Goal: Information Seeking & Learning: Understand process/instructions

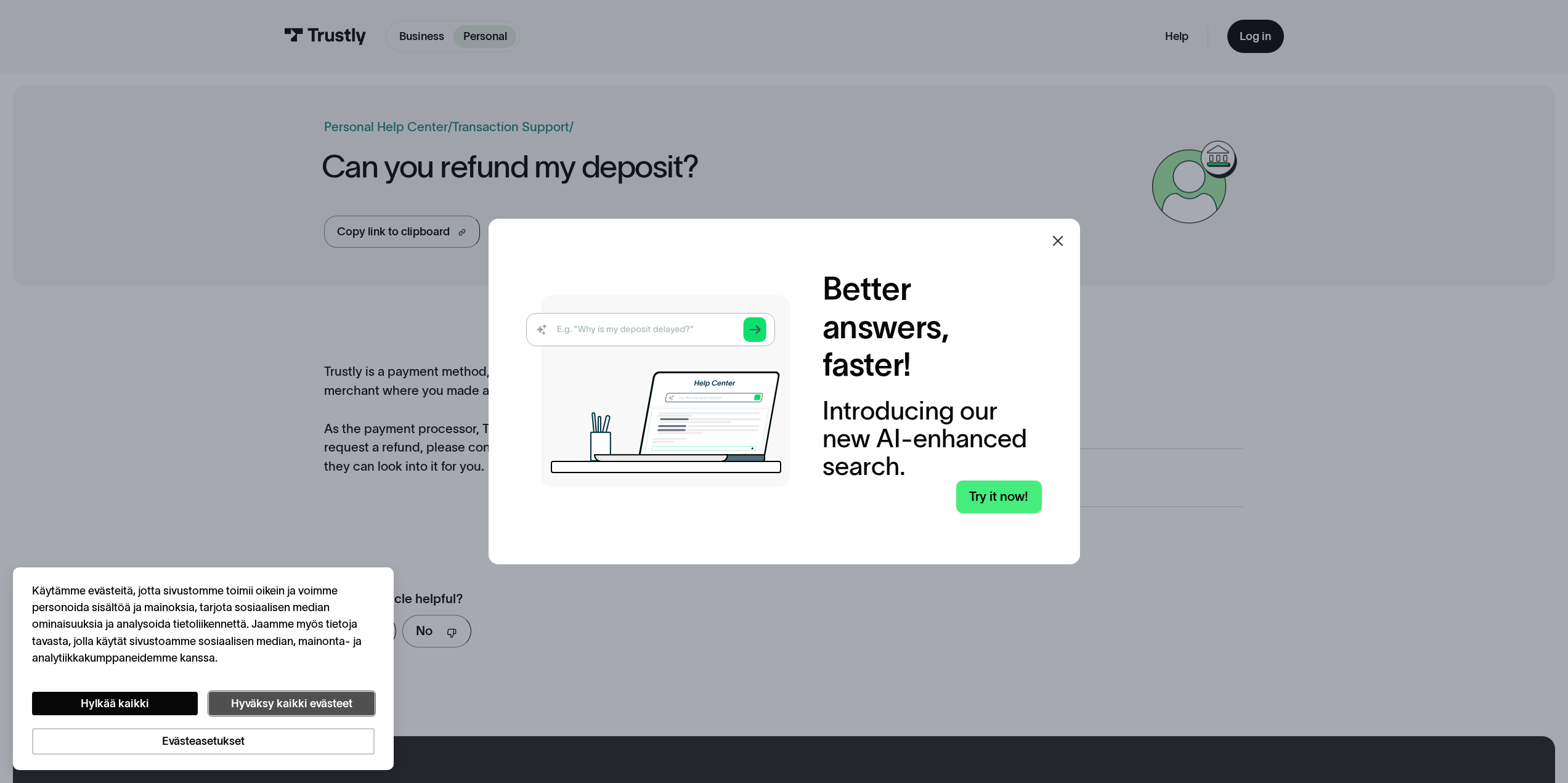
click at [289, 706] on button "Hyväksy kaikki evästeet" at bounding box center [292, 703] width 166 height 24
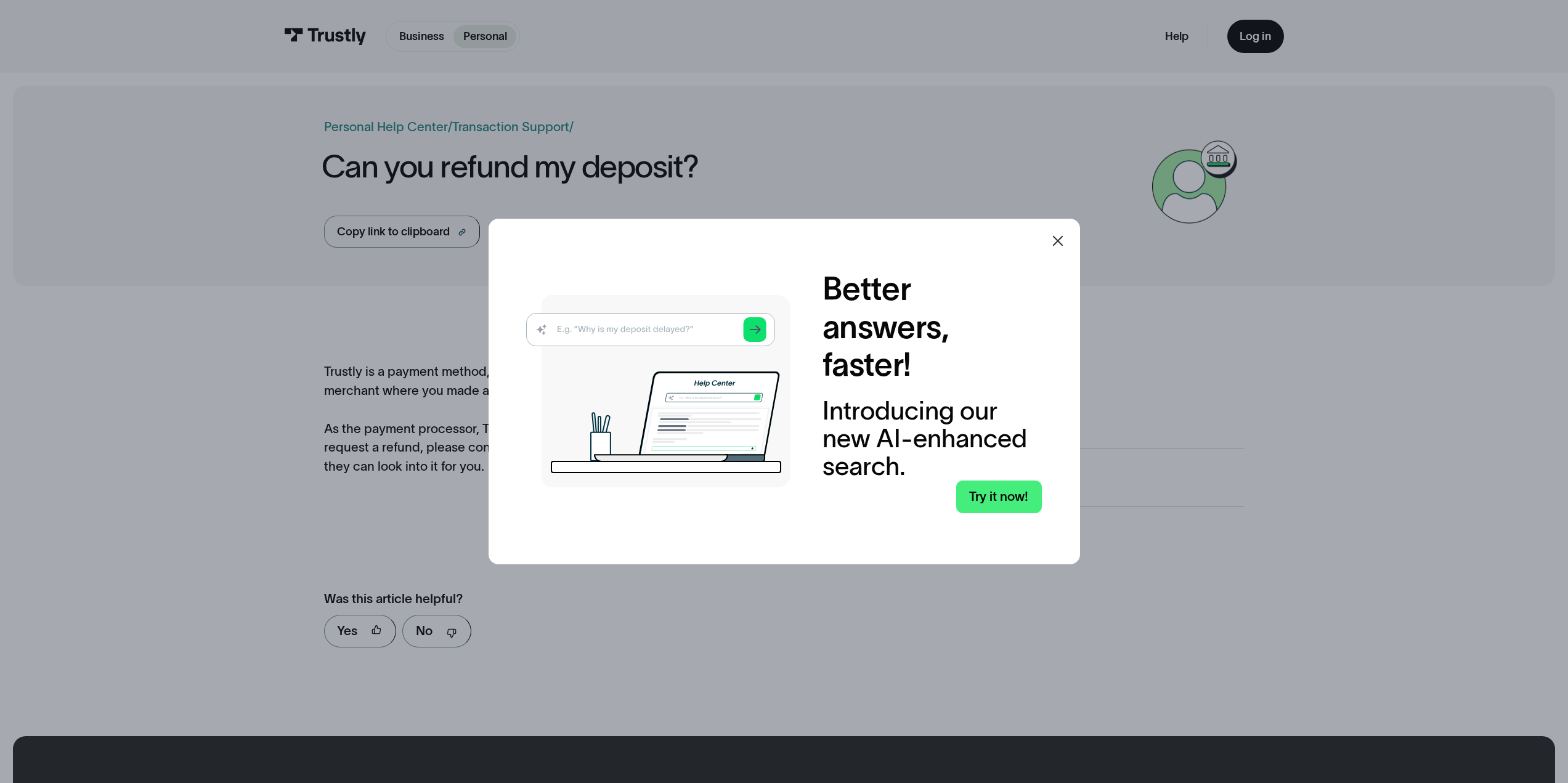
click at [1055, 238] on icon at bounding box center [1057, 240] width 15 height 15
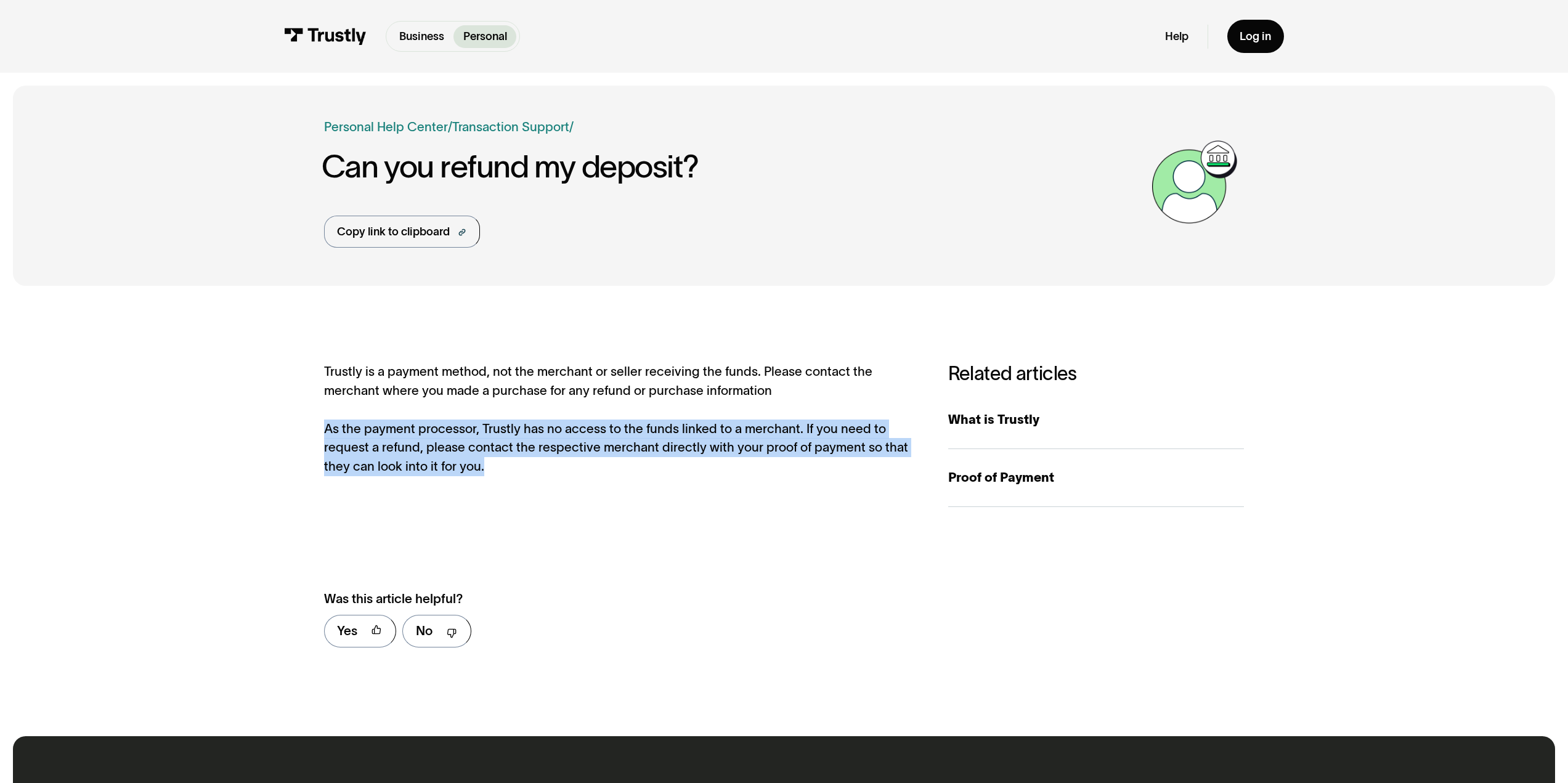
drag, startPoint x: 535, startPoint y: 469, endPoint x: 297, endPoint y: 425, distance: 242.0
click at [297, 425] on div "**********" at bounding box center [784, 512] width 1542 height 425
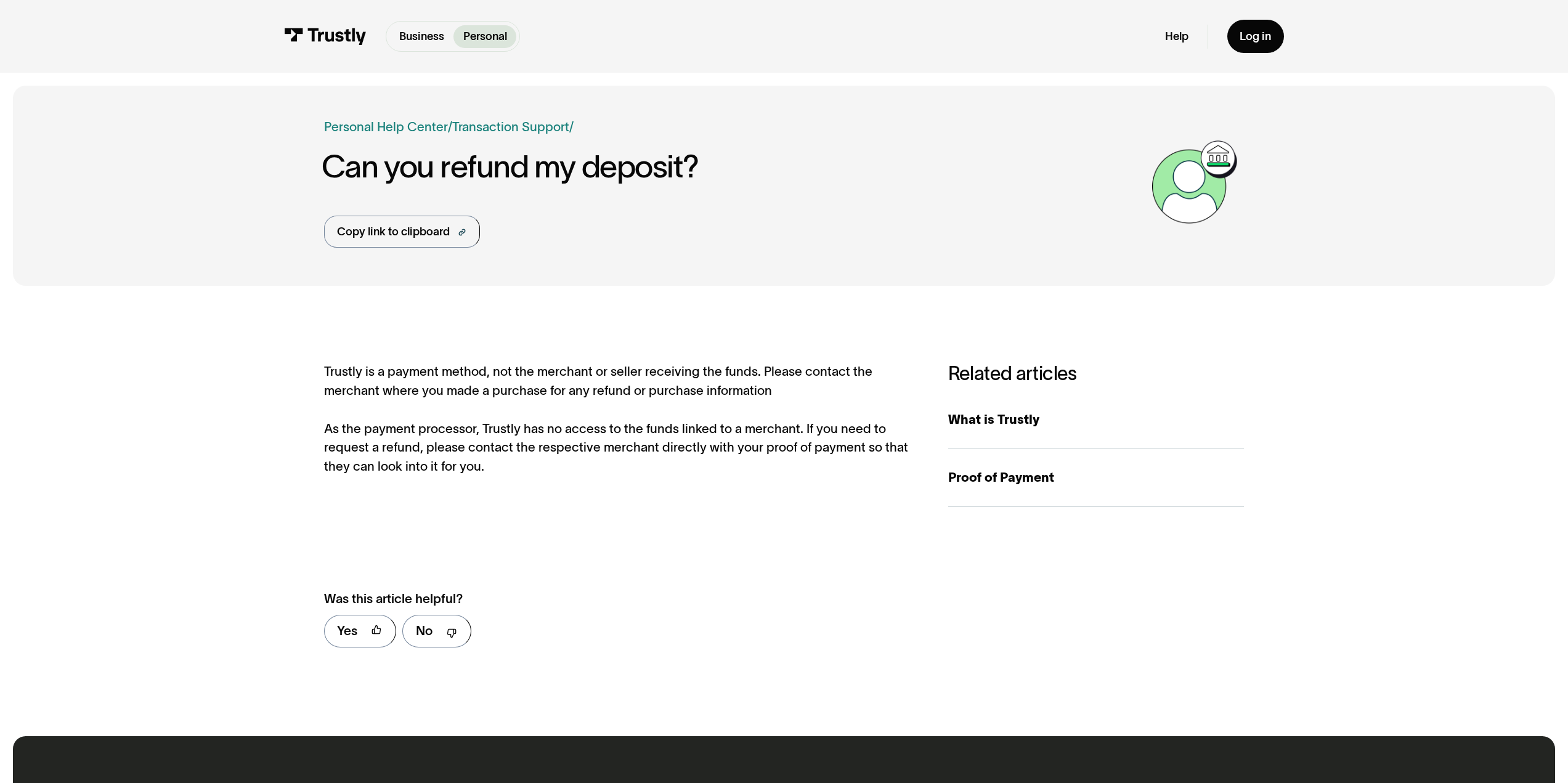
click at [364, 397] on div "Trustly is a payment method, not the merchant or seller receiving the funds. Pl…" at bounding box center [620, 419] width 593 height 114
click at [1009, 487] on div "Proof of Payment" at bounding box center [1095, 477] width 296 height 19
